Goal: Task Accomplishment & Management: Complete application form

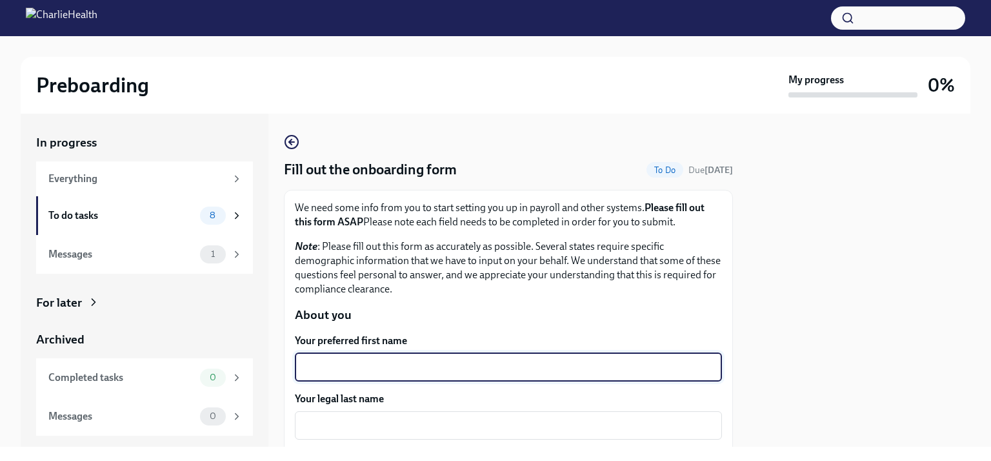
click at [366, 370] on textarea "Your preferred first name" at bounding box center [507, 366] width 411 height 15
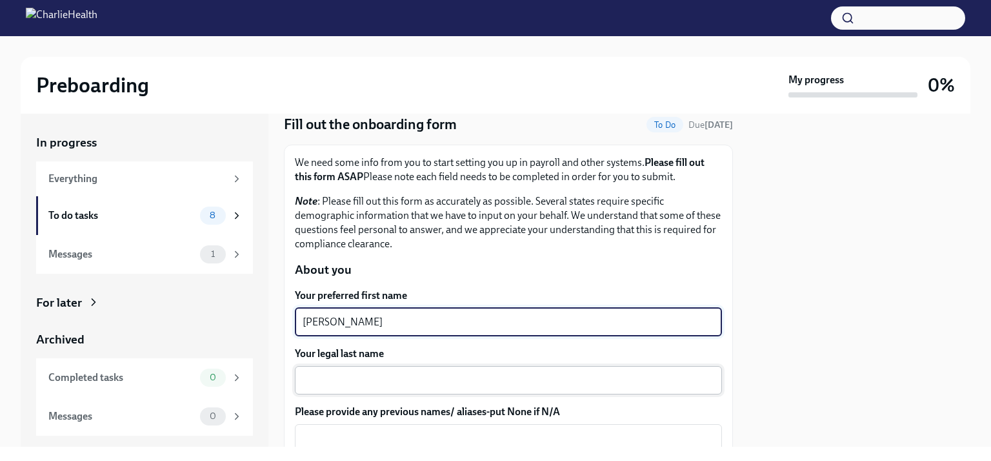
scroll to position [64, 0]
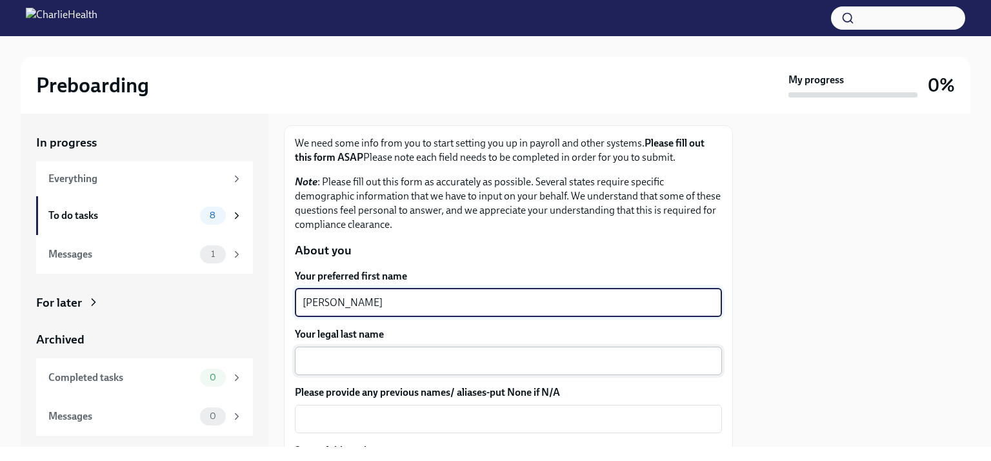
type textarea "[PERSON_NAME]"
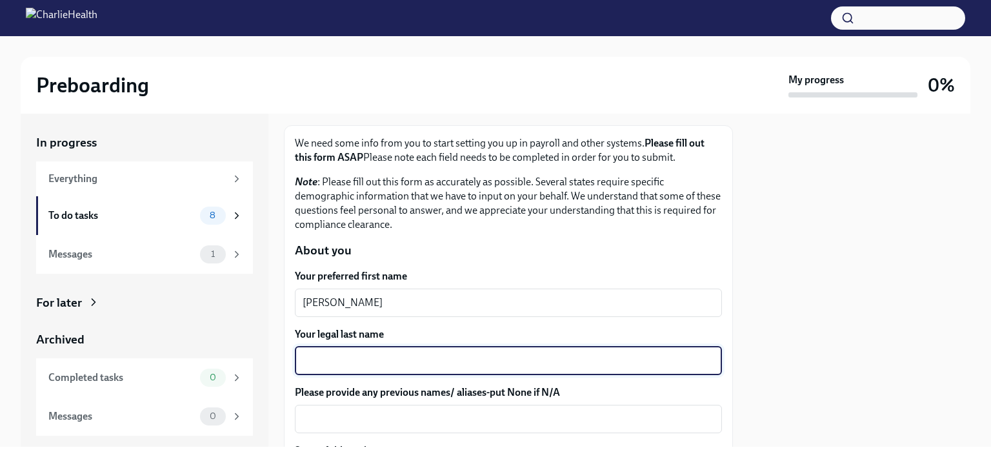
click at [333, 361] on textarea "Your legal last name" at bounding box center [507, 360] width 411 height 15
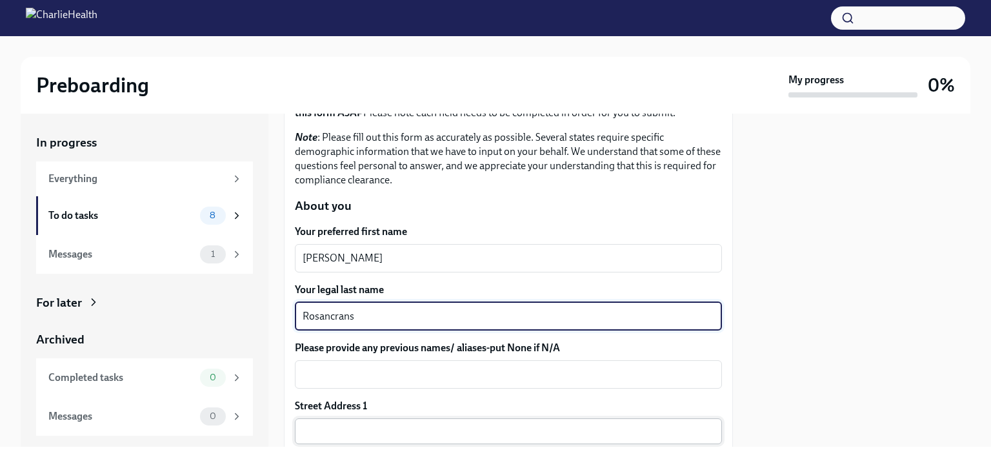
scroll to position [129, 0]
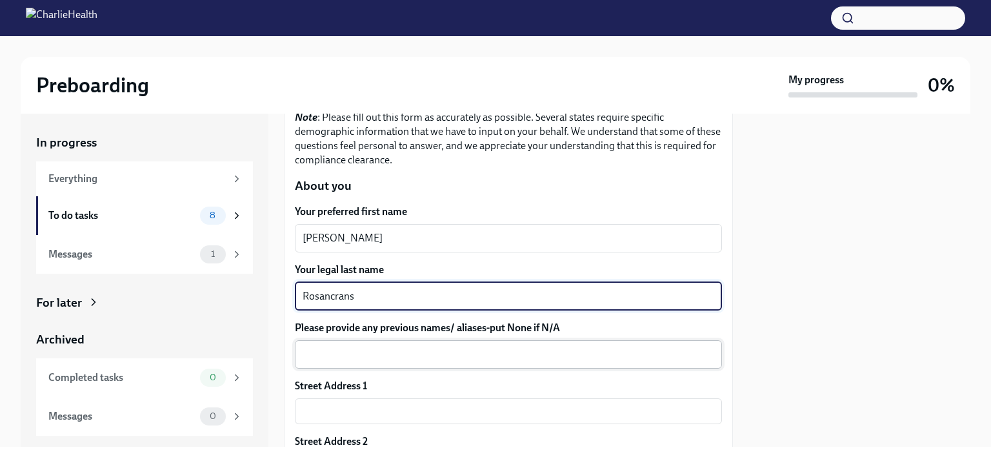
type textarea "Rosancrans"
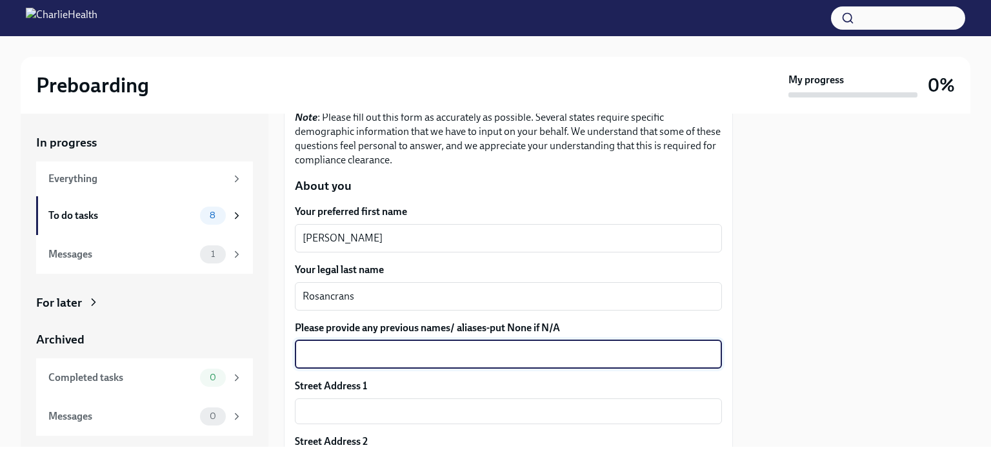
click at [364, 354] on textarea "Please provide any previous names/ aliases-put None if N/A" at bounding box center [507, 353] width 411 height 15
type textarea "N"
type textarea "[PERSON_NAME]"
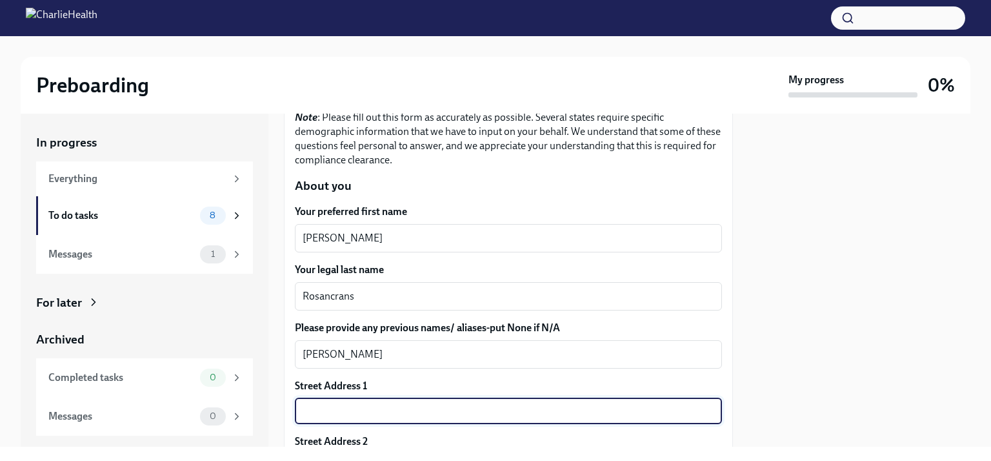
click at [377, 404] on input "text" at bounding box center [508, 411] width 427 height 26
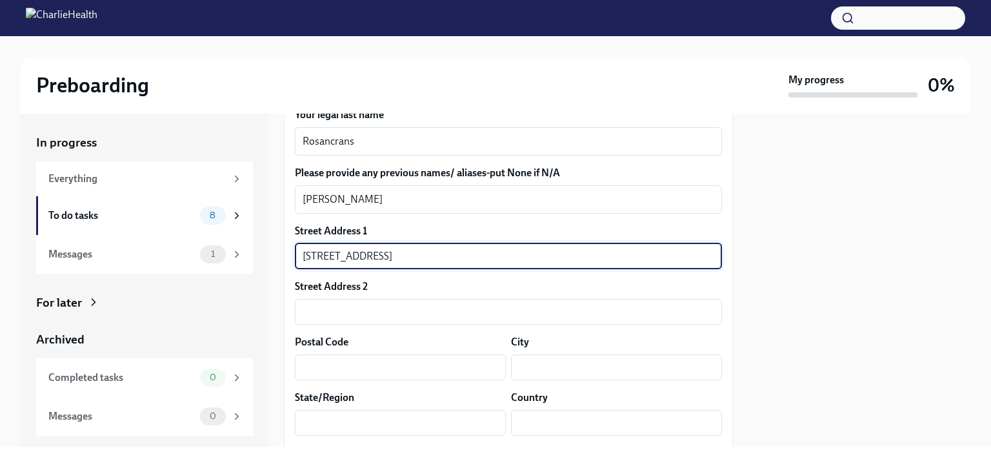
scroll to position [322, 0]
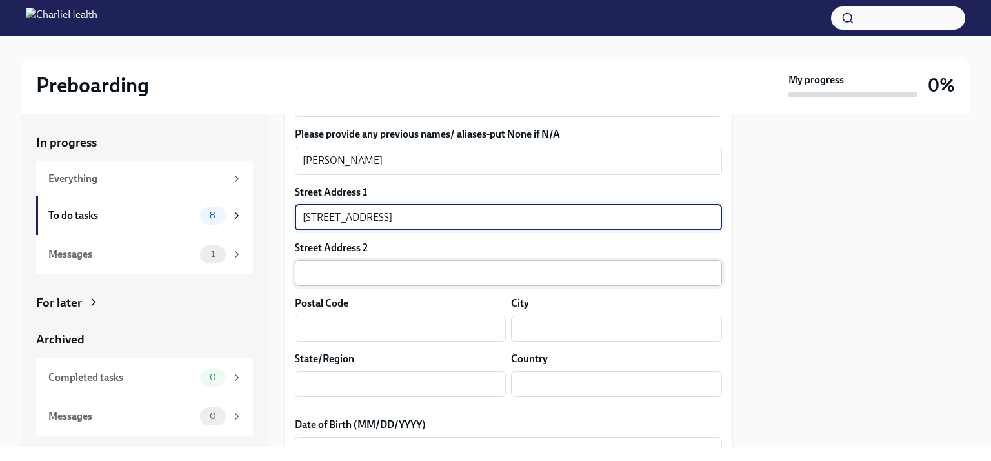
type input "[STREET_ADDRESS]"
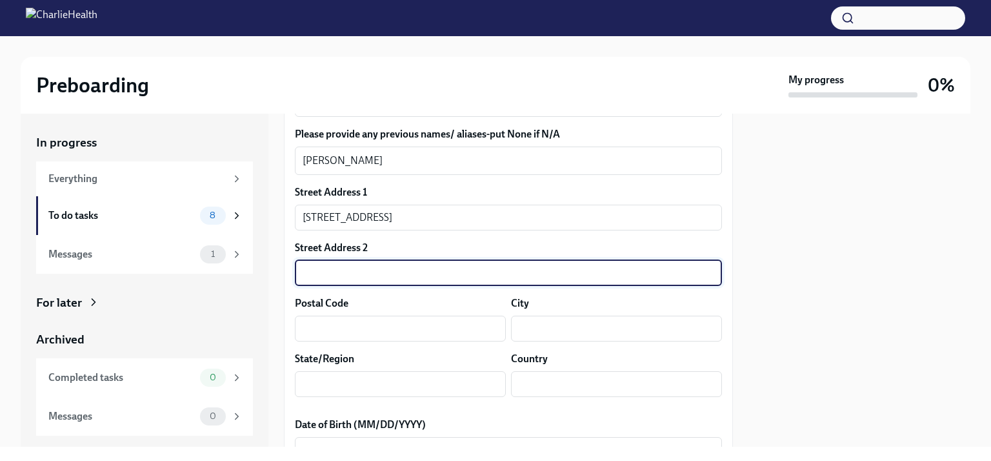
click at [402, 268] on input "text" at bounding box center [508, 273] width 427 height 26
type input "PO Box 177"
click at [390, 318] on input "text" at bounding box center [400, 328] width 211 height 26
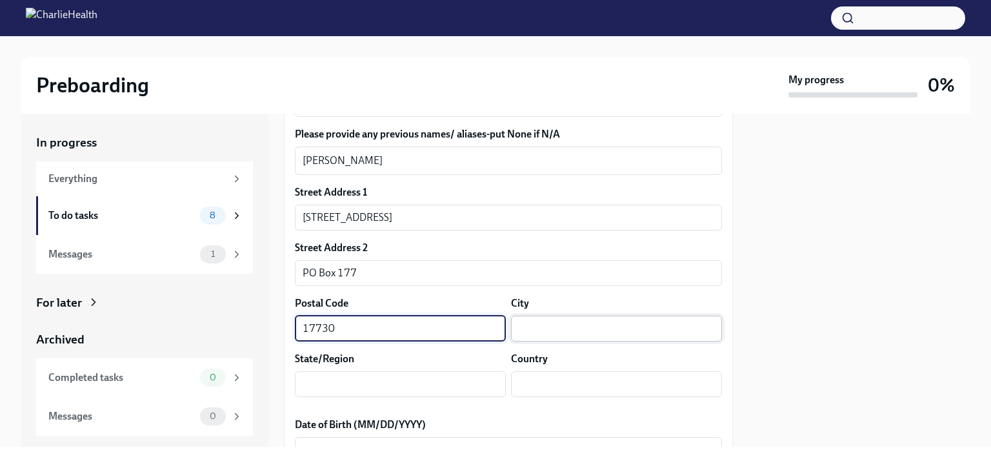
type input "17730"
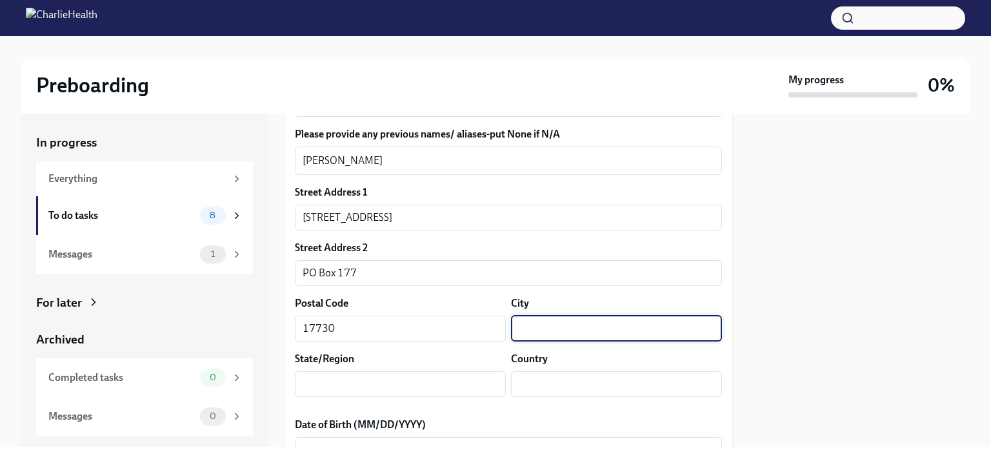
click at [597, 332] on input "text" at bounding box center [616, 328] width 211 height 26
type input "[PERSON_NAME]"
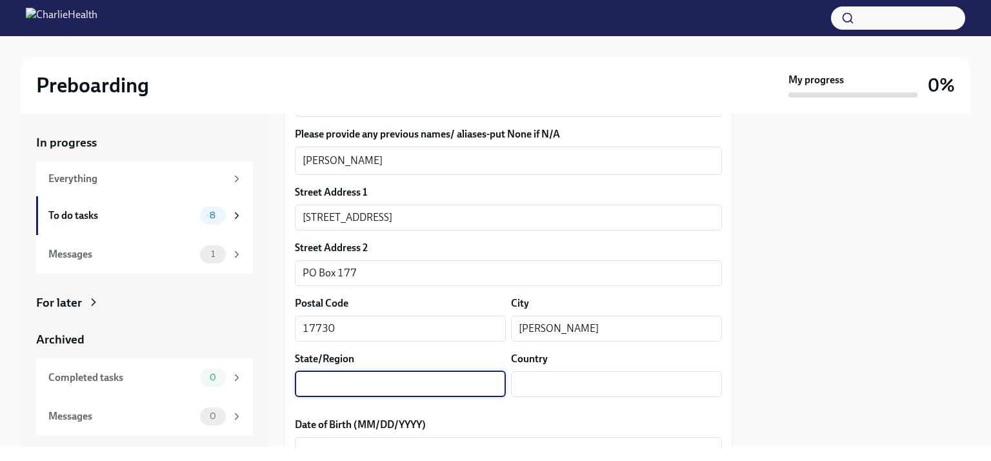
click at [402, 382] on input "text" at bounding box center [400, 384] width 211 height 26
type input "Pa."
click at [539, 382] on input "text" at bounding box center [616, 384] width 211 height 26
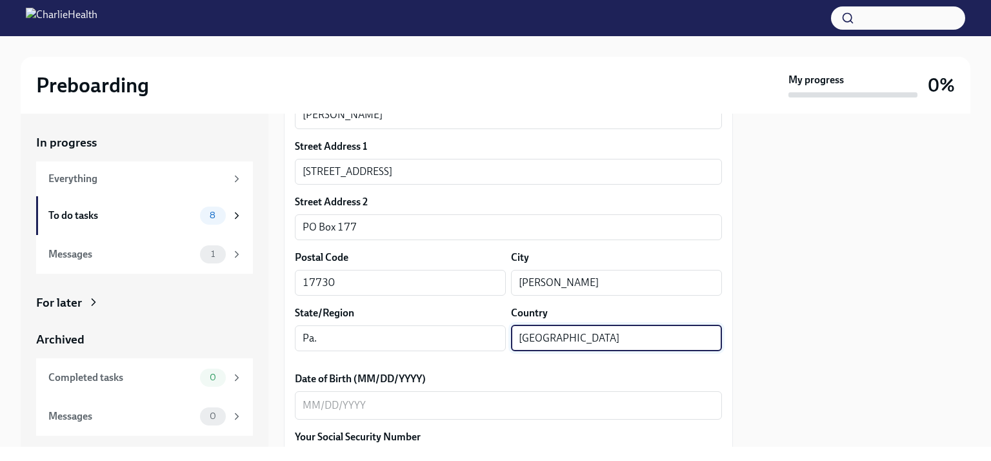
scroll to position [516, 0]
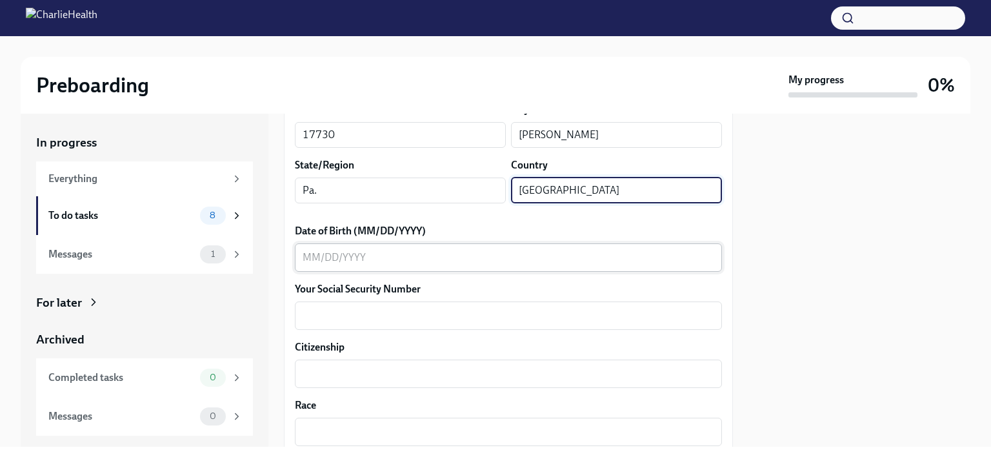
type input "[GEOGRAPHIC_DATA]"
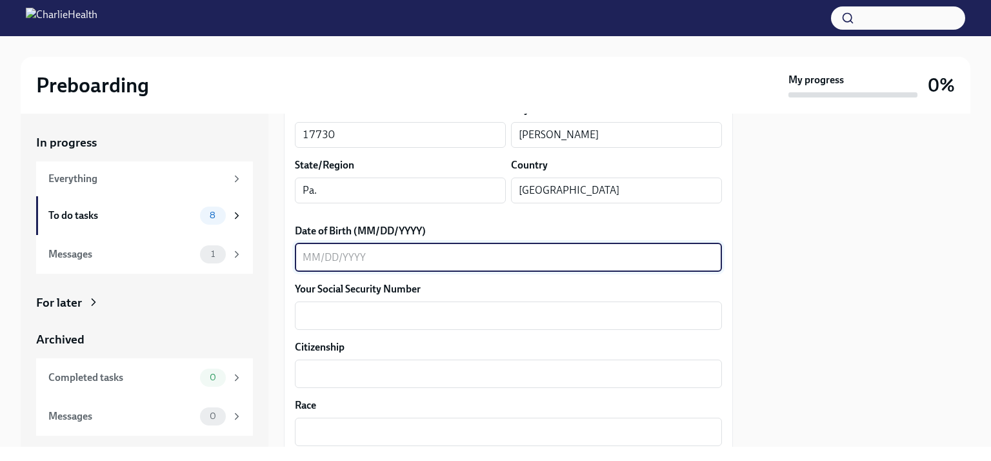
click at [396, 261] on textarea "Date of Birth (MM/DD/YYYY)" at bounding box center [507, 257] width 411 height 15
type textarea "[DATE]"
click at [410, 319] on textarea "Your Social Security Number" at bounding box center [507, 315] width 411 height 15
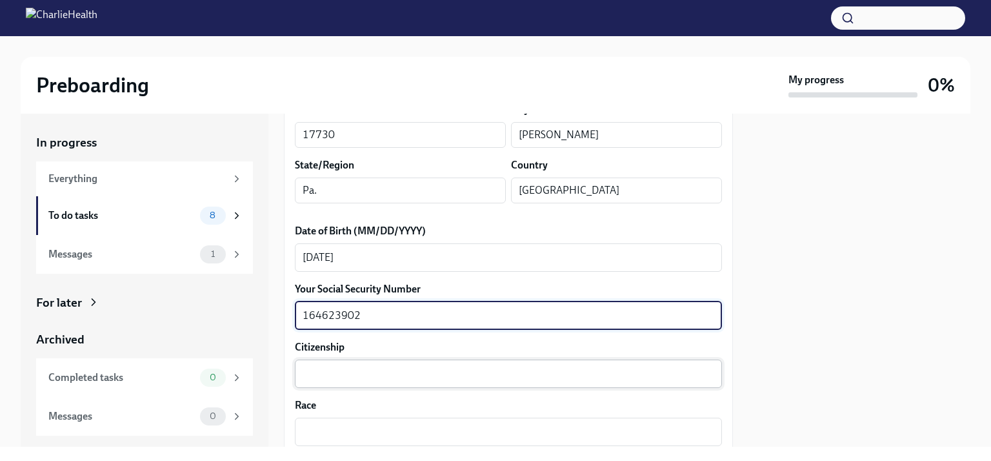
type textarea "164623902"
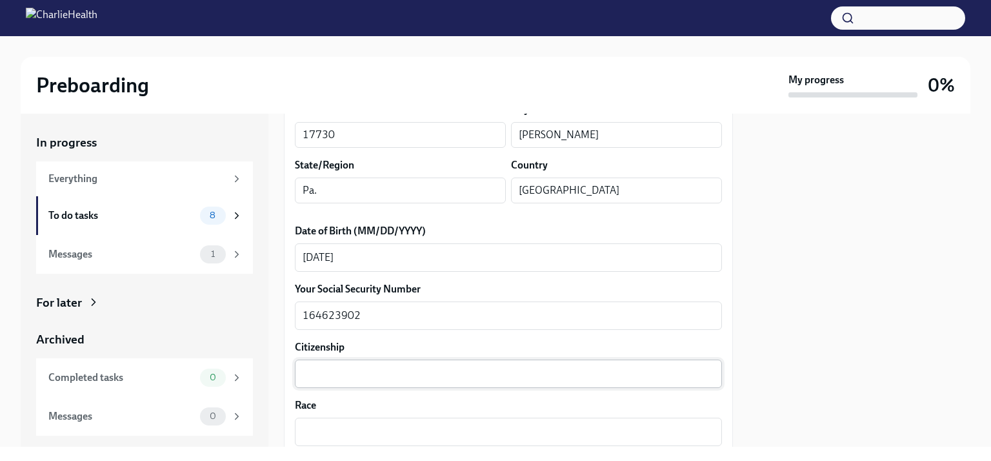
click at [382, 385] on div "x ​" at bounding box center [508, 373] width 427 height 28
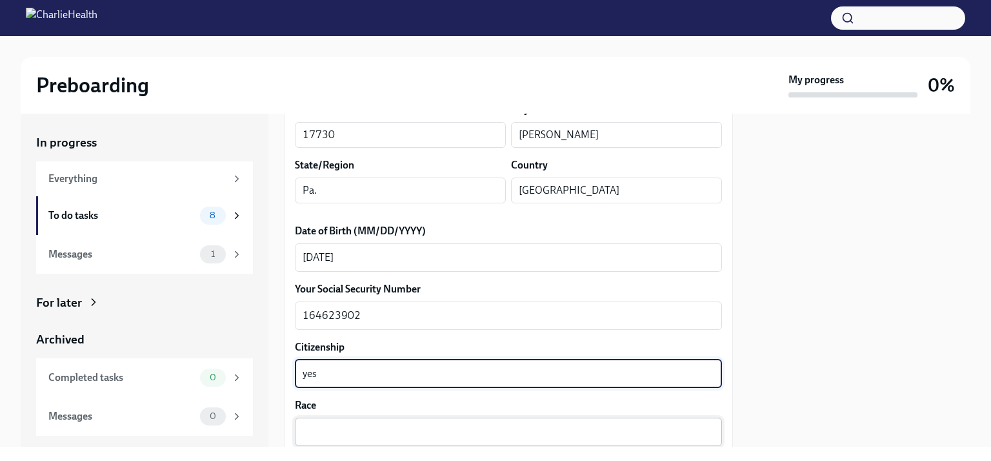
type textarea "yes"
click at [372, 424] on textarea "Race" at bounding box center [507, 431] width 411 height 15
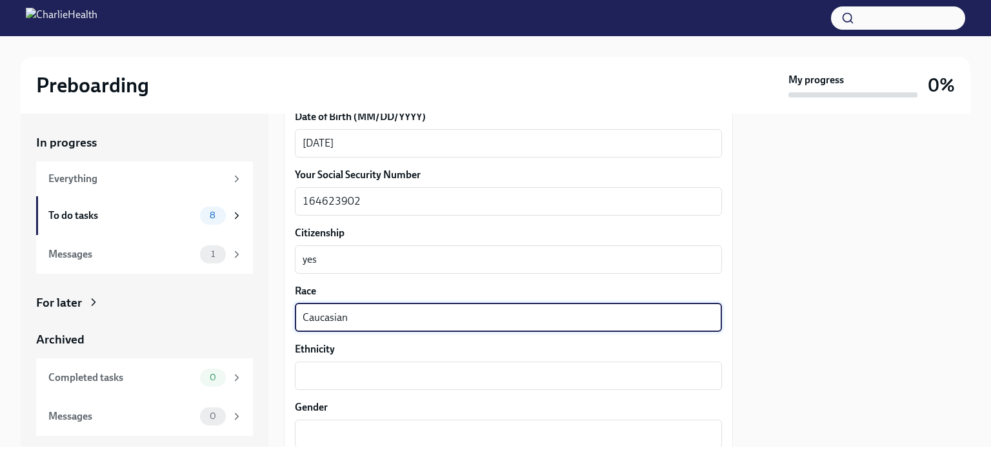
scroll to position [645, 0]
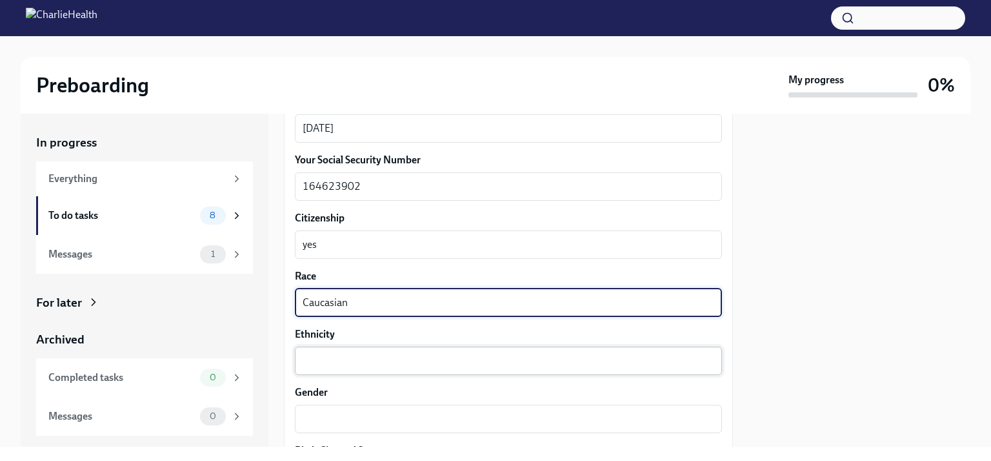
type textarea "Caucasian"
click at [399, 364] on textarea "Ethnicity" at bounding box center [507, 360] width 411 height 15
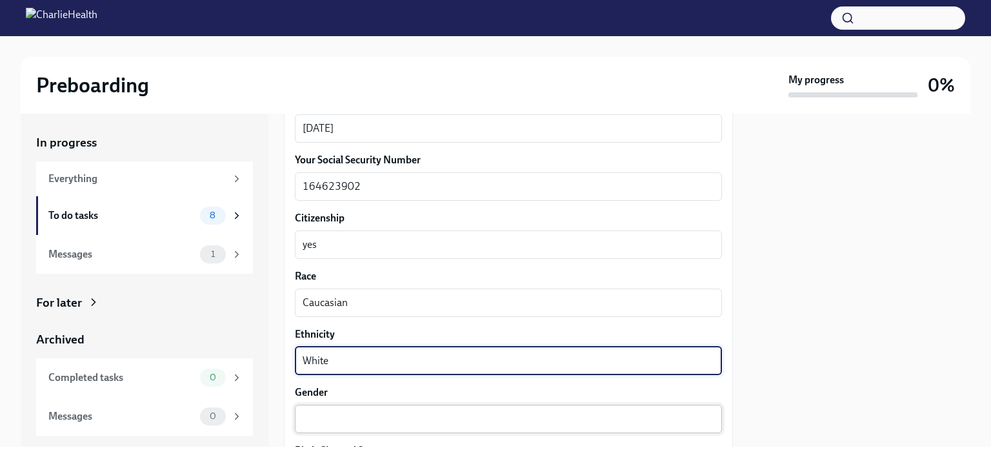
type textarea "White"
click at [546, 411] on textarea "Gender" at bounding box center [507, 418] width 411 height 15
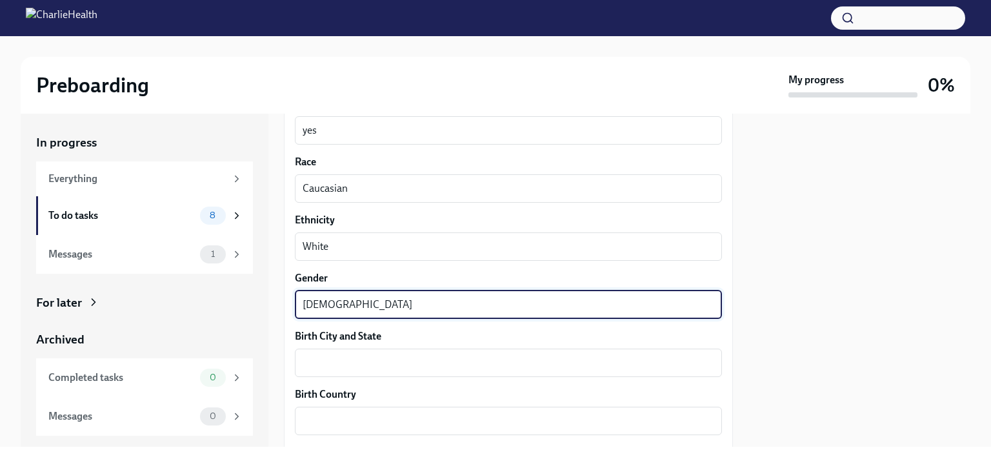
scroll to position [774, 0]
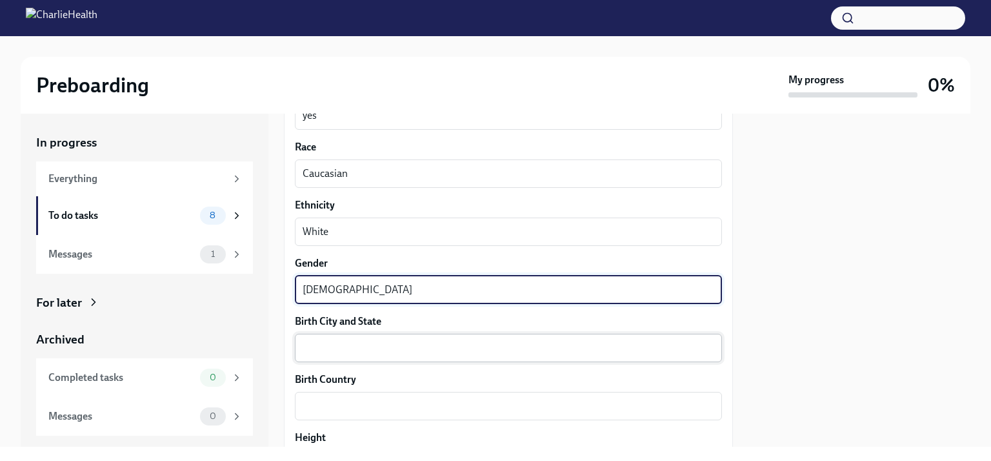
type textarea "[DEMOGRAPHIC_DATA]"
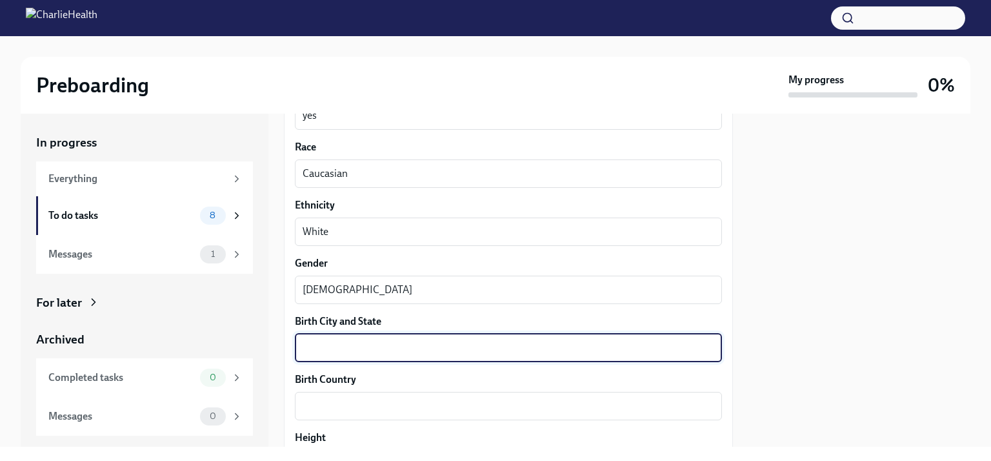
click at [457, 340] on textarea "Birth City and State" at bounding box center [507, 347] width 411 height 15
type textarea "[GEOGRAPHIC_DATA], [GEOGRAPHIC_DATA]."
click at [374, 393] on div "x ​" at bounding box center [508, 405] width 427 height 28
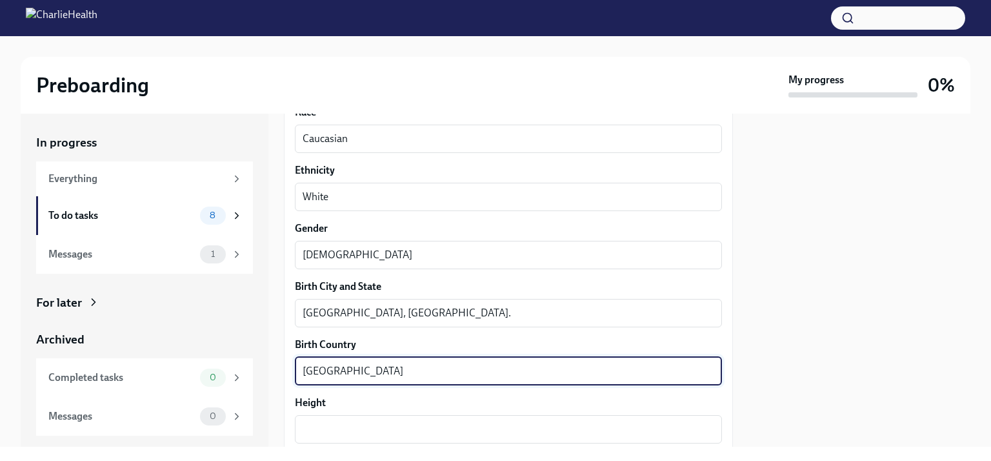
scroll to position [903, 0]
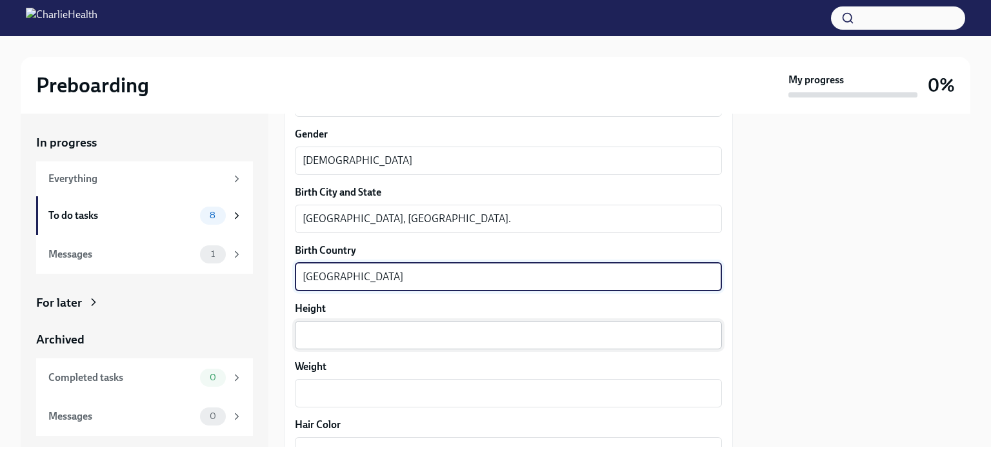
type textarea "[GEOGRAPHIC_DATA]"
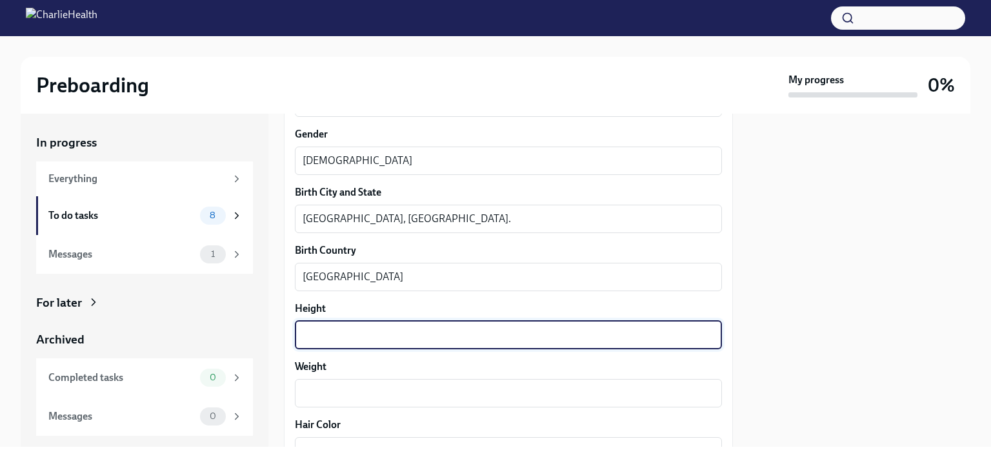
click at [356, 336] on textarea "Height" at bounding box center [507, 334] width 411 height 15
type textarea "5'6"
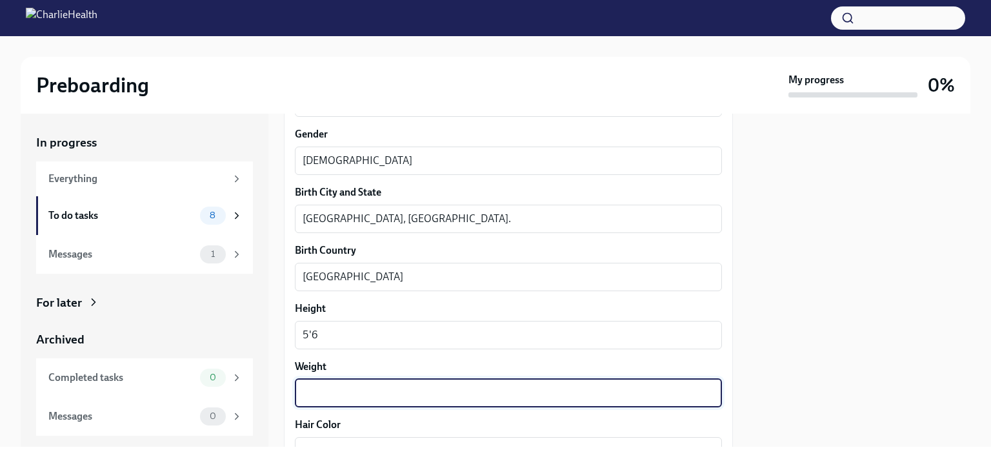
click at [335, 388] on textarea "Weight" at bounding box center [507, 392] width 411 height 15
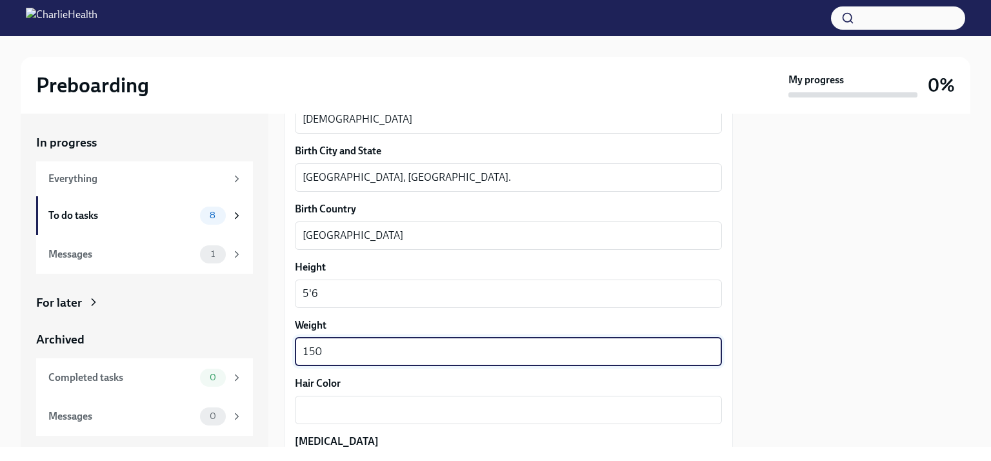
scroll to position [967, 0]
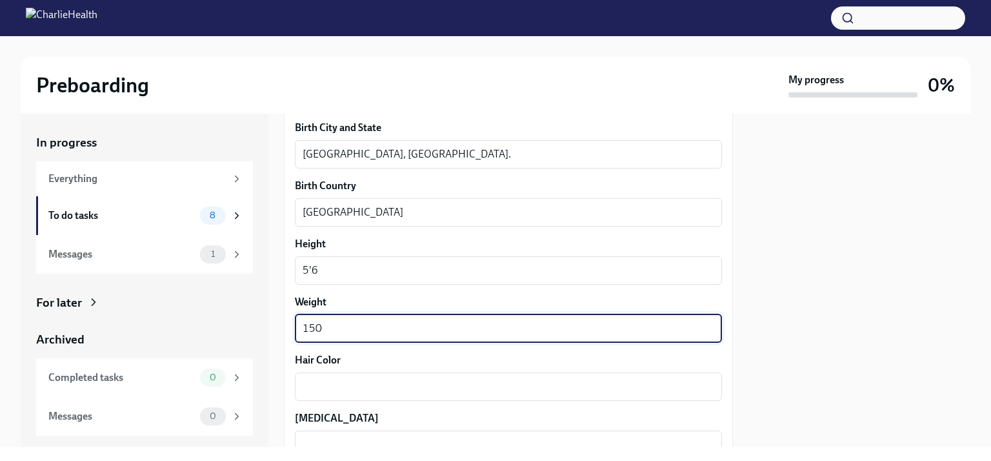
type textarea "150"
click at [350, 395] on div "x ​" at bounding box center [508, 386] width 427 height 28
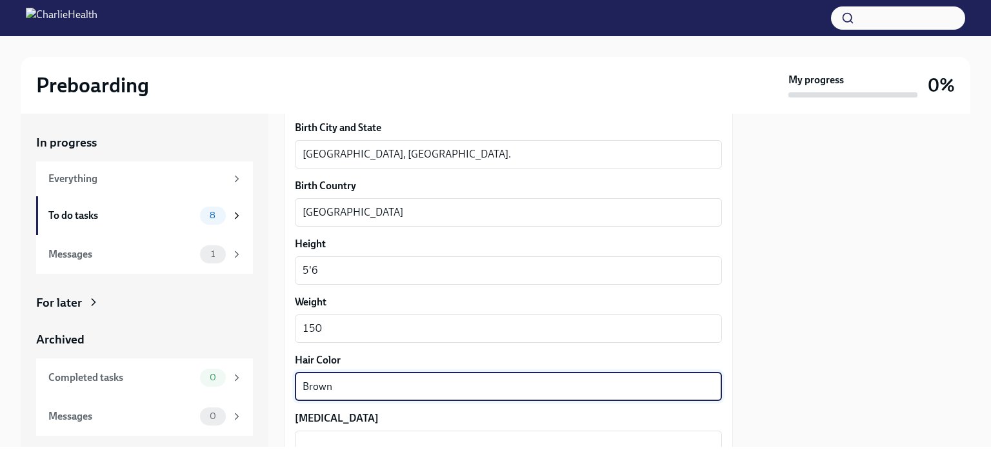
scroll to position [1096, 0]
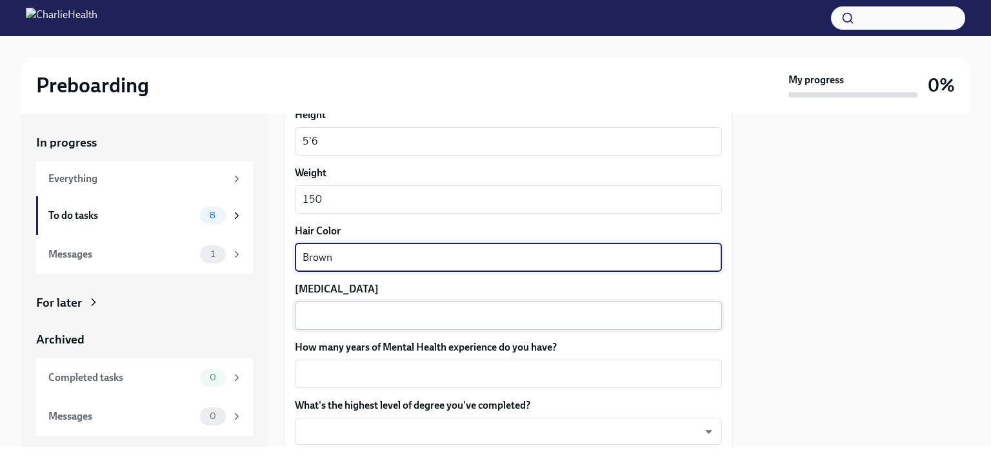
type textarea "Brown"
click at [359, 312] on textarea "[MEDICAL_DATA]" at bounding box center [507, 315] width 411 height 15
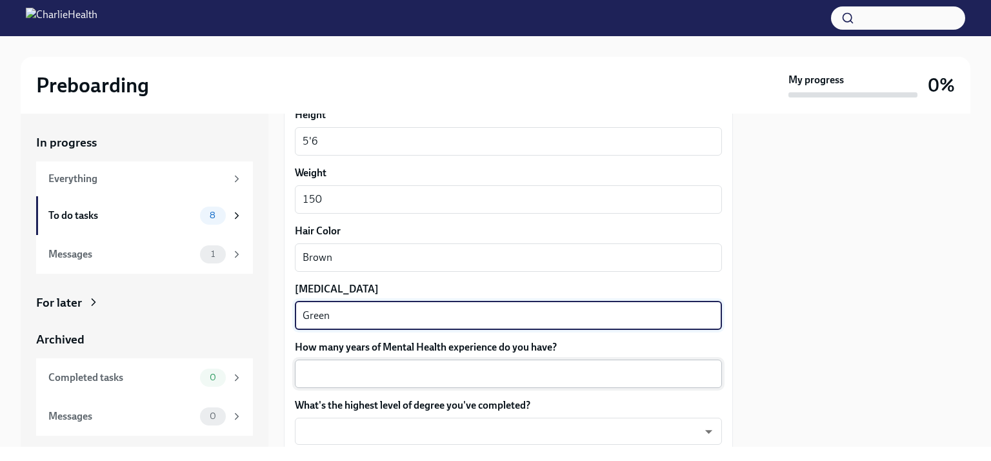
type textarea "Green"
click at [377, 371] on textarea "How many years of Mental Health experience do you have?" at bounding box center [507, 373] width 411 height 15
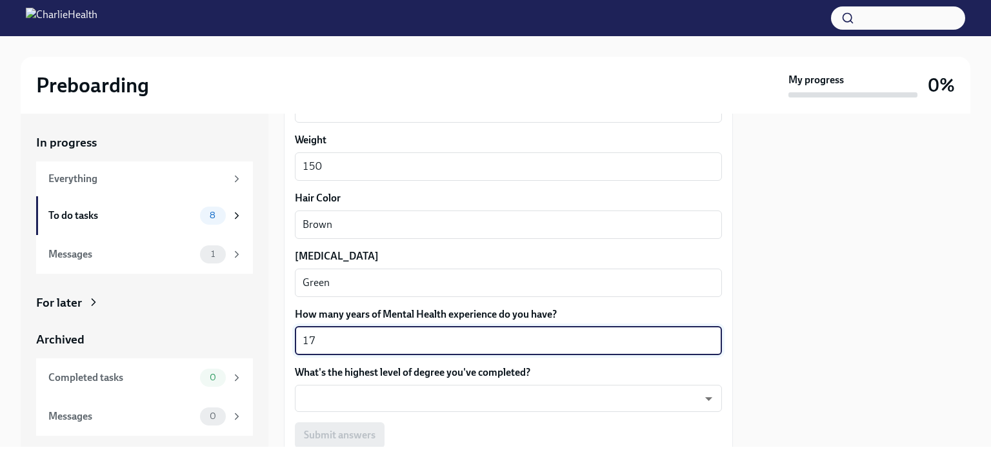
scroll to position [1161, 0]
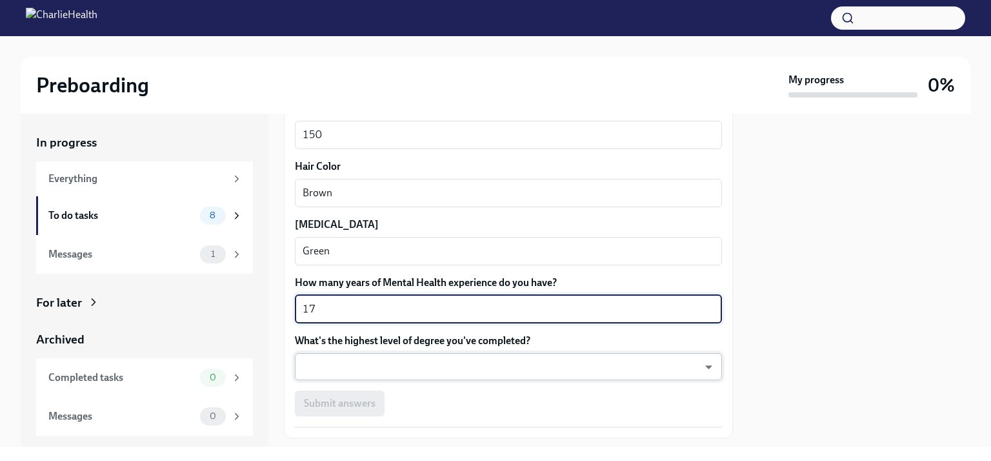
type textarea "17"
click at [395, 364] on body "Preboarding My progress 0% In progress Everything To do tasks 8 Messages 1 For …" at bounding box center [495, 230] width 991 height 461
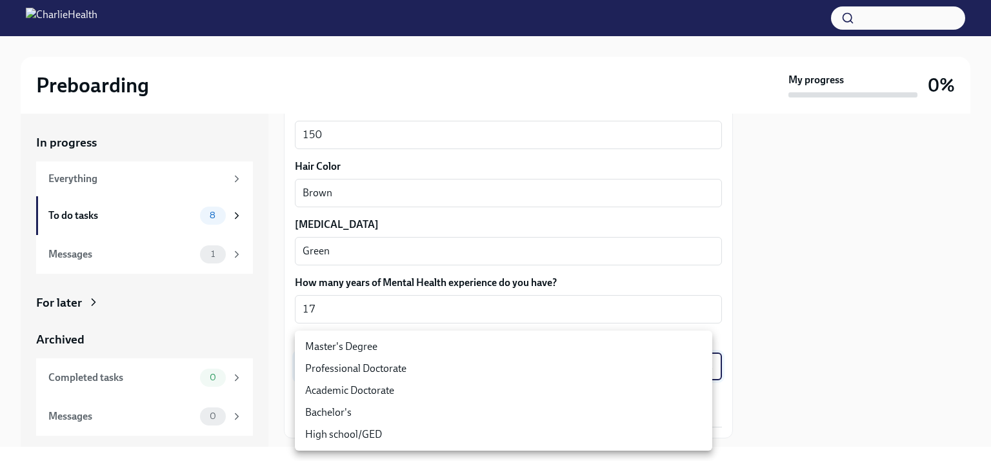
click at [363, 349] on li "Master's Degree" at bounding box center [503, 346] width 417 height 22
type input "2vBr-ghkD"
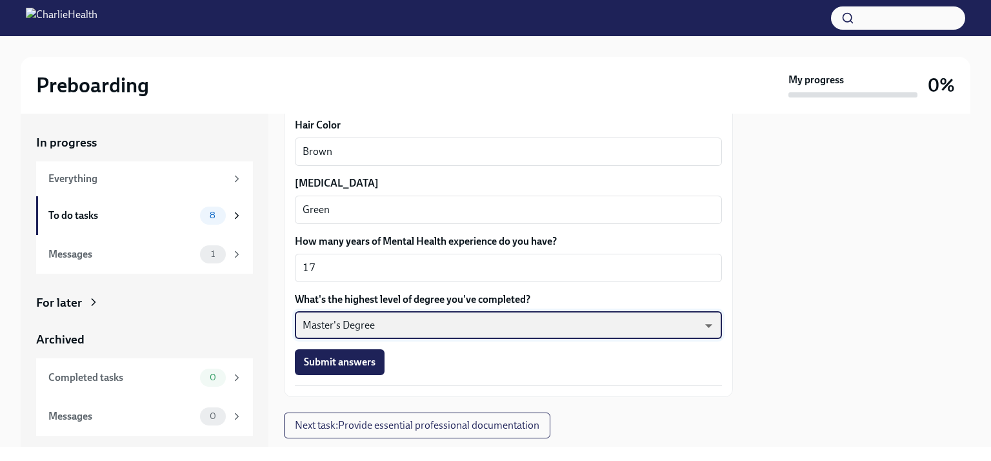
scroll to position [1225, 0]
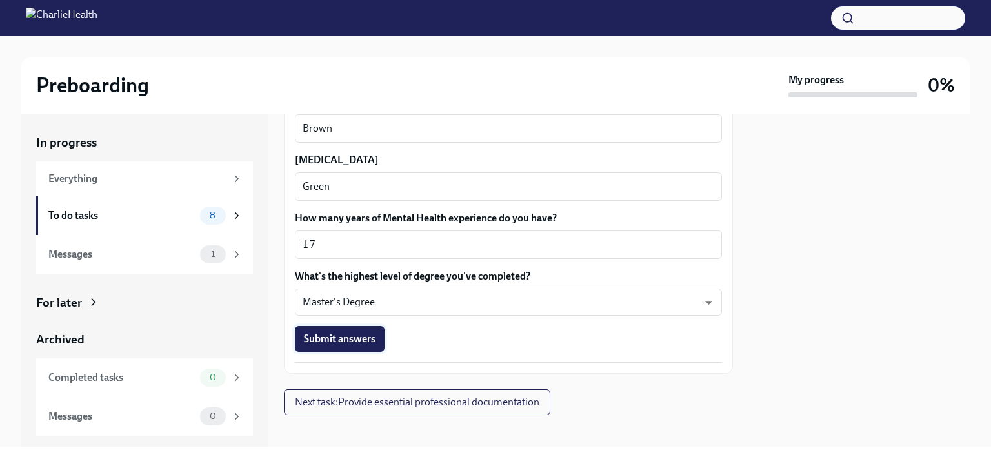
click at [346, 340] on span "Submit answers" at bounding box center [340, 338] width 72 height 13
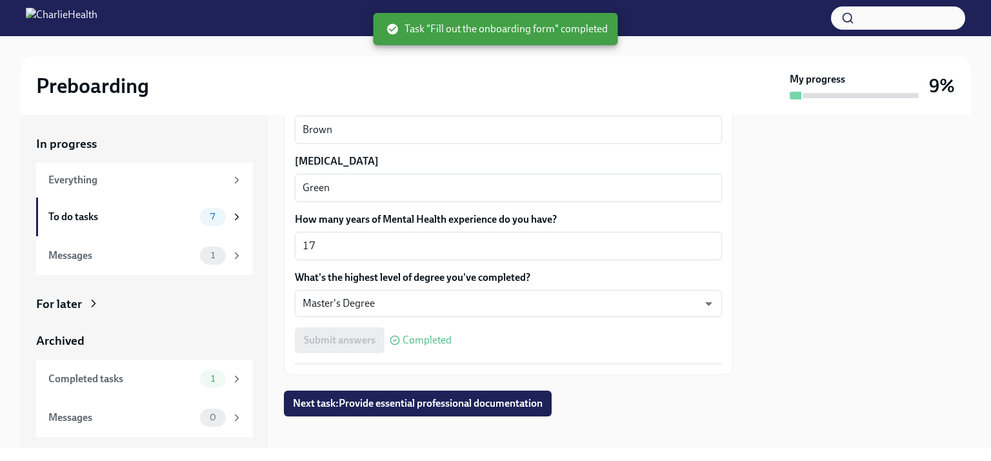
scroll to position [1234, 0]
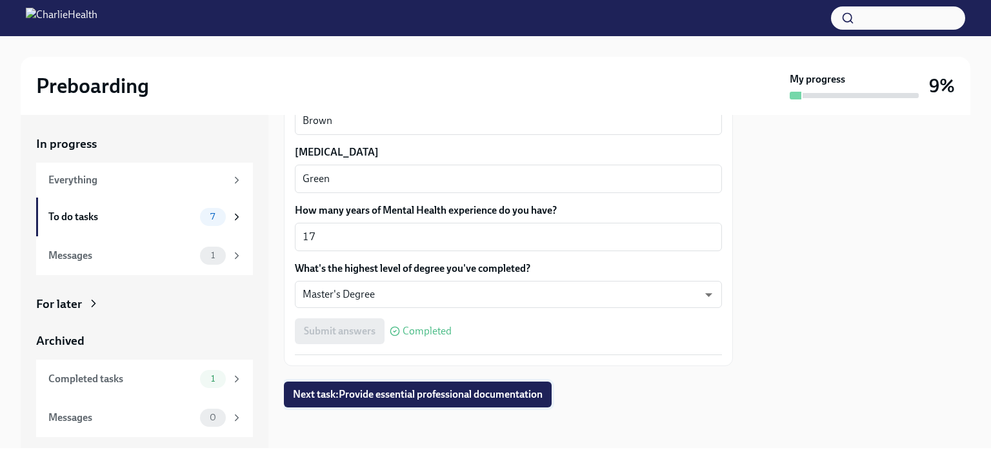
click at [397, 393] on span "Next task : Provide essential professional documentation" at bounding box center [418, 394] width 250 height 13
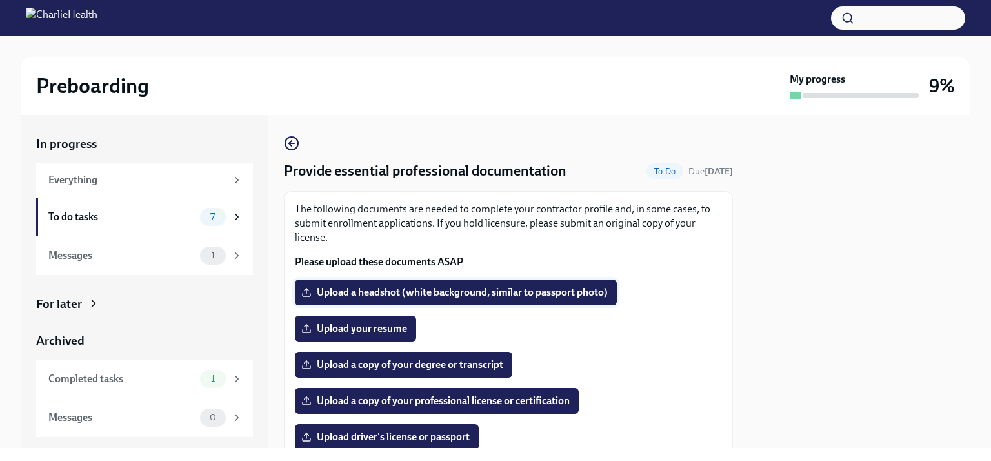
click at [397, 293] on span "Upload a headshot (white background, similar to passport photo)" at bounding box center [456, 292] width 304 height 13
click at [0, 0] on input "Upload a headshot (white background, similar to passport photo)" at bounding box center [0, 0] width 0 height 0
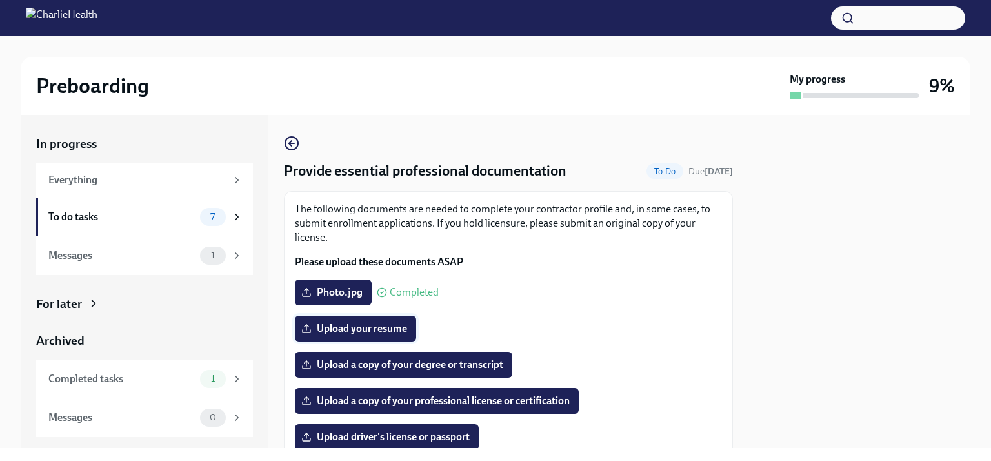
click at [375, 326] on span "Upload your resume" at bounding box center [355, 328] width 103 height 13
click at [0, 0] on input "Upload your resume" at bounding box center [0, 0] width 0 height 0
click at [386, 366] on span "Upload a copy of your degree or transcript" at bounding box center [403, 364] width 199 height 13
click at [0, 0] on input "Upload a copy of your degree or transcript" at bounding box center [0, 0] width 0 height 0
click at [434, 401] on span "Upload a copy of your professional license or certification" at bounding box center [437, 400] width 266 height 13
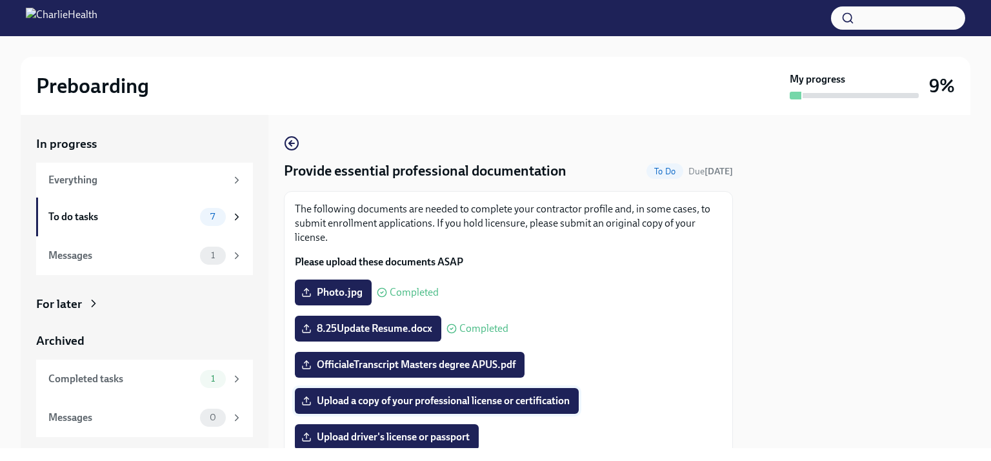
click at [0, 0] on input "Upload a copy of your professional license or certification" at bounding box center [0, 0] width 0 height 0
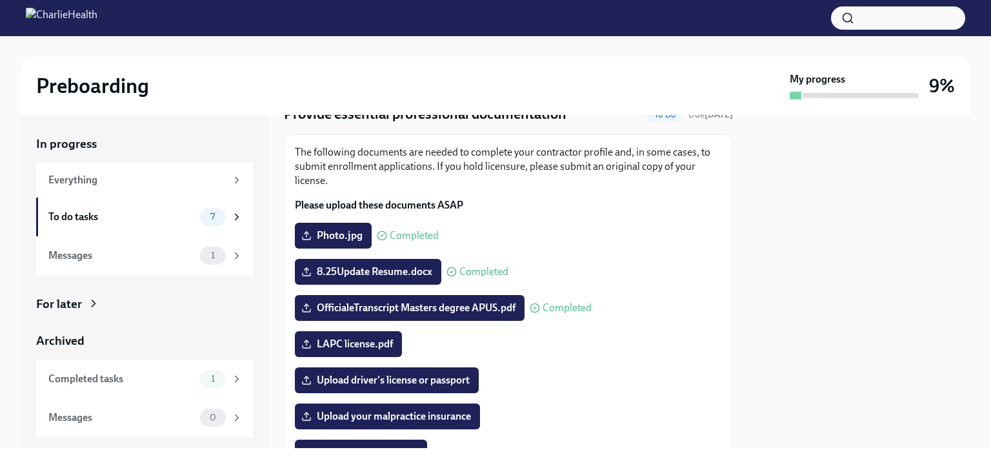
scroll to position [129, 0]
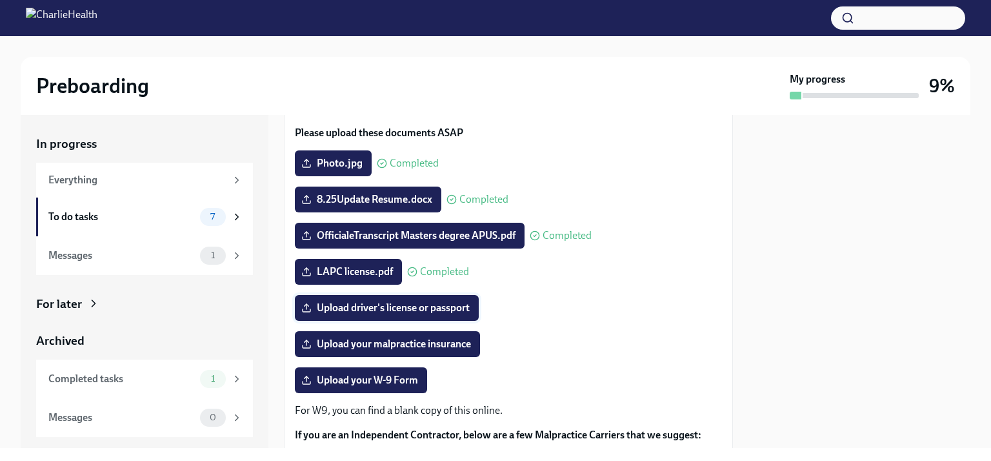
click at [400, 302] on span "Upload driver's license or passport" at bounding box center [387, 307] width 166 height 13
click at [0, 0] on input "Upload driver's license or passport" at bounding box center [0, 0] width 0 height 0
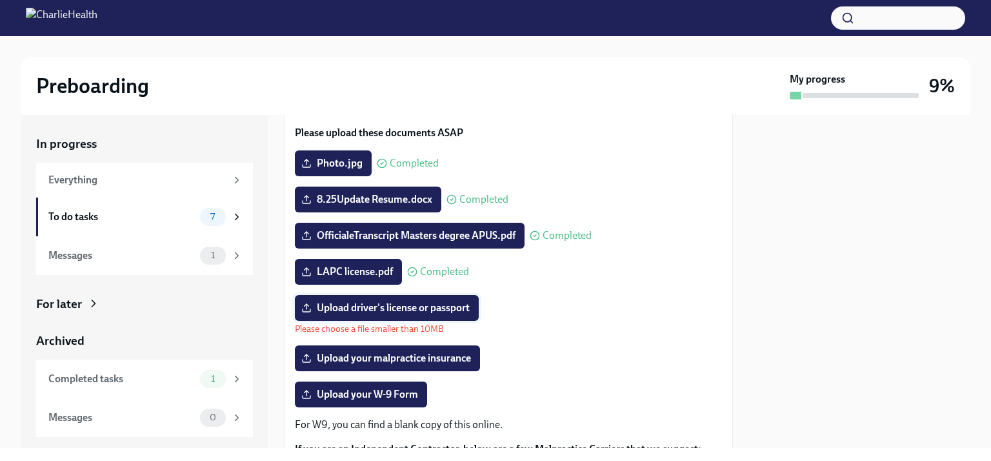
click at [382, 304] on span "Upload driver's license or passport" at bounding box center [387, 307] width 166 height 13
click at [0, 0] on input "Upload driver's license or passport" at bounding box center [0, 0] width 0 height 0
click at [402, 310] on span "Upload driver's license or passport" at bounding box center [387, 307] width 166 height 13
click at [0, 0] on input "Upload driver's license or passport" at bounding box center [0, 0] width 0 height 0
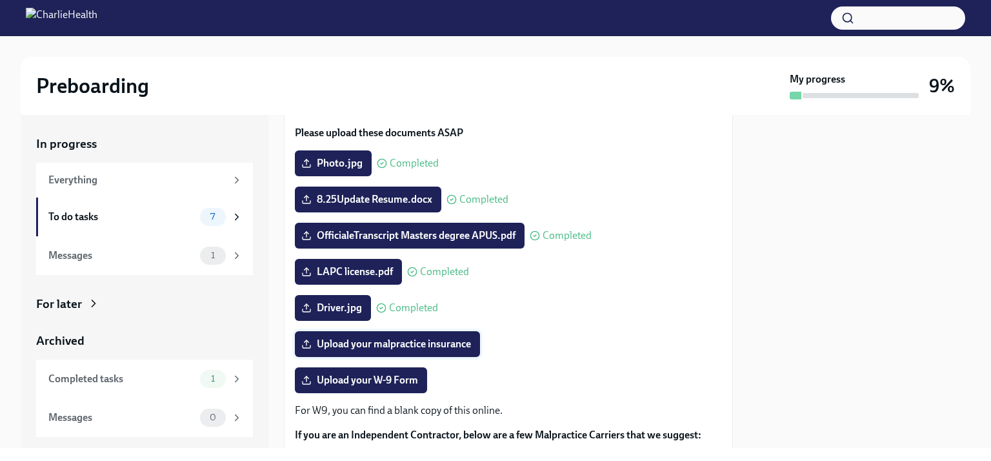
click at [451, 341] on span "Upload your malpractice insurance" at bounding box center [387, 343] width 167 height 13
click at [0, 0] on input "Upload your malpractice insurance" at bounding box center [0, 0] width 0 height 0
click at [354, 343] on span "Upload your malpractice insurance" at bounding box center [387, 343] width 167 height 13
click at [0, 0] on input "Upload your malpractice insurance" at bounding box center [0, 0] width 0 height 0
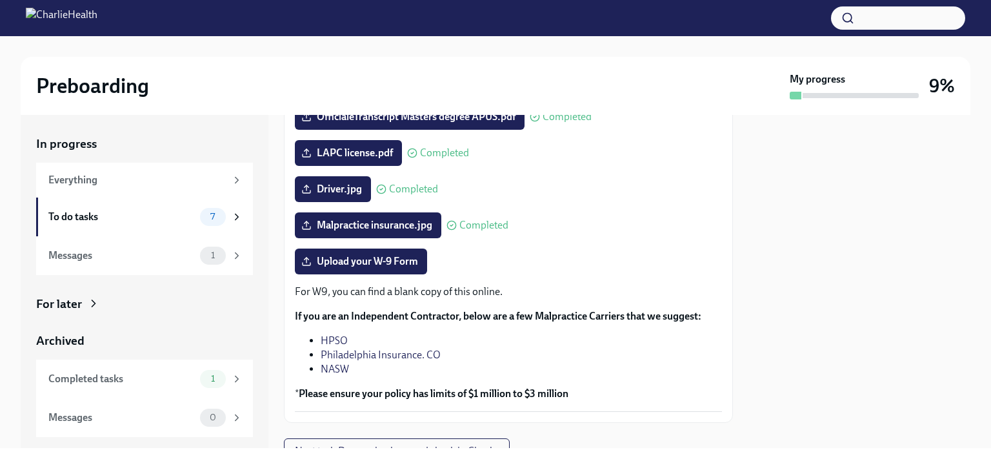
scroll to position [304, 0]
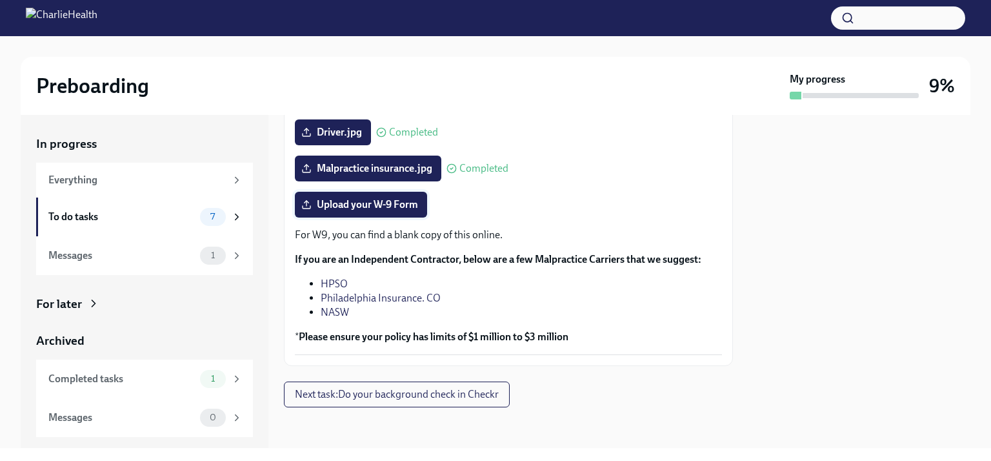
click at [371, 205] on span "Upload your W-9 Form" at bounding box center [361, 204] width 114 height 13
click at [0, 0] on input "Upload your W-9 Form" at bounding box center [0, 0] width 0 height 0
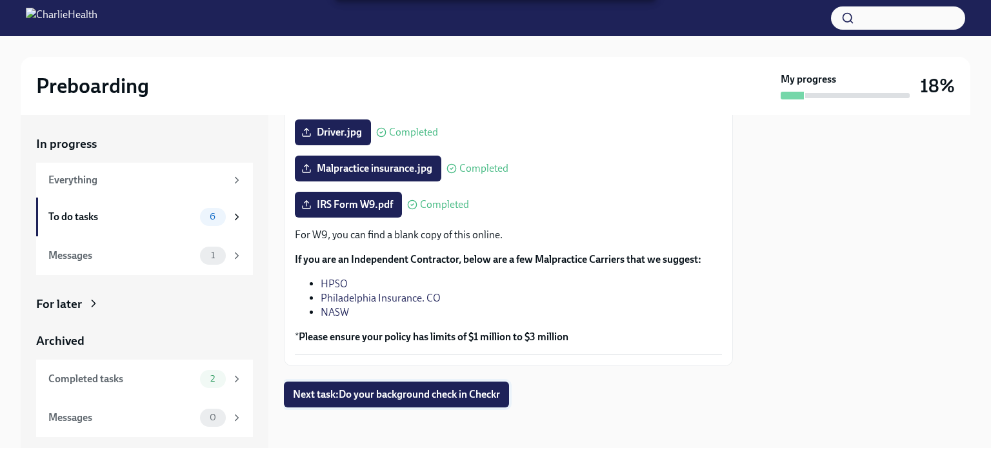
click at [395, 395] on span "Next task : Do your background check in Checkr" at bounding box center [396, 394] width 207 height 13
